Goal: Navigation & Orientation: Find specific page/section

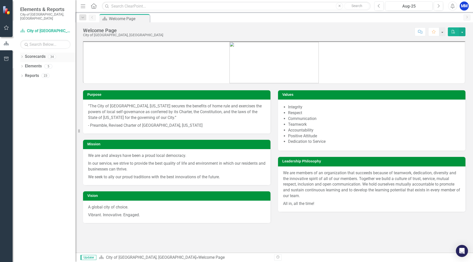
click at [21, 56] on icon "Dropdown" at bounding box center [22, 57] width 4 height 3
click at [25, 64] on div "Dropdown [GEOGRAPHIC_DATA], [GEOGRAPHIC_DATA]" at bounding box center [49, 66] width 53 height 8
click at [24, 65] on div "Dropdown [GEOGRAPHIC_DATA], [GEOGRAPHIC_DATA]" at bounding box center [49, 66] width 53 height 8
click at [24, 65] on icon "Dropdown" at bounding box center [25, 66] width 4 height 3
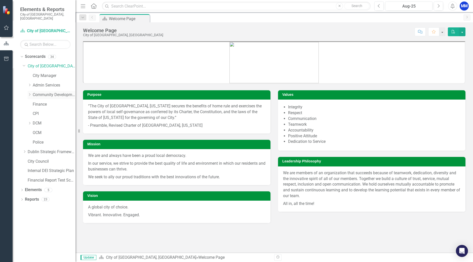
click at [31, 91] on div "Dropdown Community Development" at bounding box center [52, 95] width 48 height 8
click at [29, 84] on icon "Dropdown" at bounding box center [30, 85] width 4 height 3
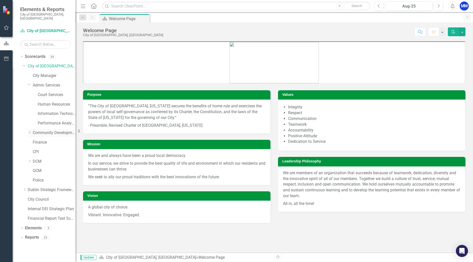
click at [30, 131] on icon "Dropdown" at bounding box center [30, 132] width 4 height 3
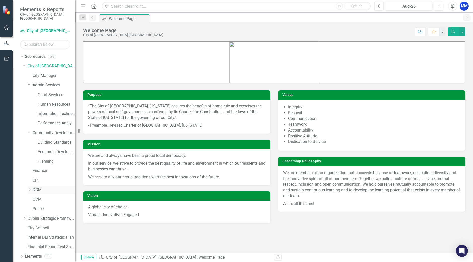
click at [30, 188] on div "Dropdown" at bounding box center [30, 190] width 4 height 4
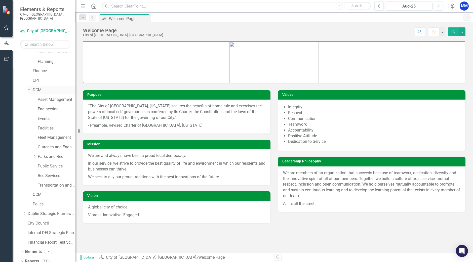
scroll to position [100, 0]
click at [23, 212] on div "Dropdown" at bounding box center [25, 214] width 4 height 4
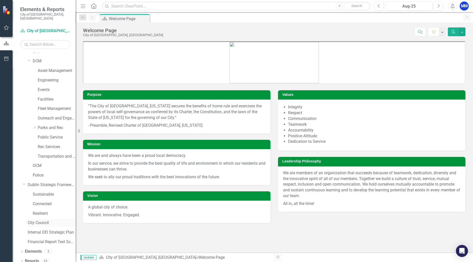
click at [35, 220] on link "City Council" at bounding box center [52, 223] width 48 height 6
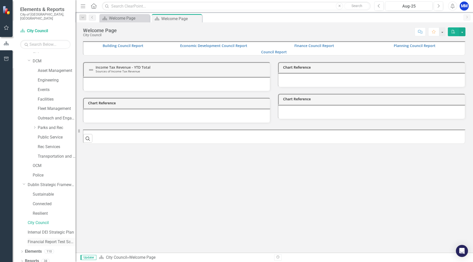
drag, startPoint x: 41, startPoint y: 233, endPoint x: 39, endPoint y: 237, distance: 4.6
click at [41, 233] on div "Internal DEI Strategic Plan" at bounding box center [52, 234] width 48 height 10
click at [41, 239] on link "Financial Report Test Scorecard" at bounding box center [52, 242] width 48 height 6
click at [39, 239] on link "Financial Report Test Scorecard" at bounding box center [52, 242] width 48 height 6
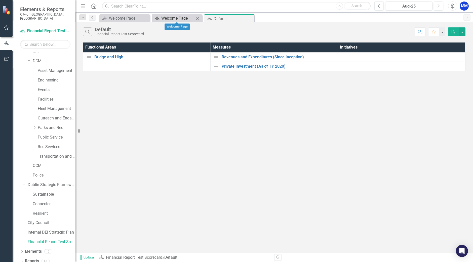
click at [166, 16] on div "Welcome Page" at bounding box center [177, 18] width 33 height 6
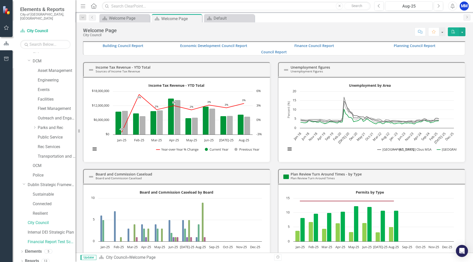
click at [158, 23] on div "Welcome Page City Council Score: N/A Aug-25 Completed Comment Favorite PDF" at bounding box center [275, 29] width 398 height 15
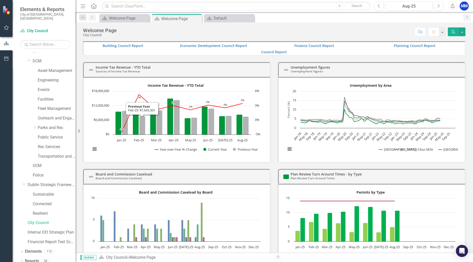
scroll to position [85, 0]
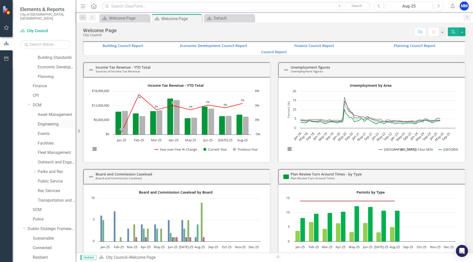
click at [49, 122] on link "Engineering" at bounding box center [57, 125] width 38 height 6
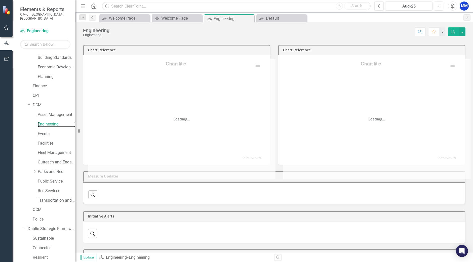
scroll to position [43, 0]
